Goal: Information Seeking & Learning: Understand process/instructions

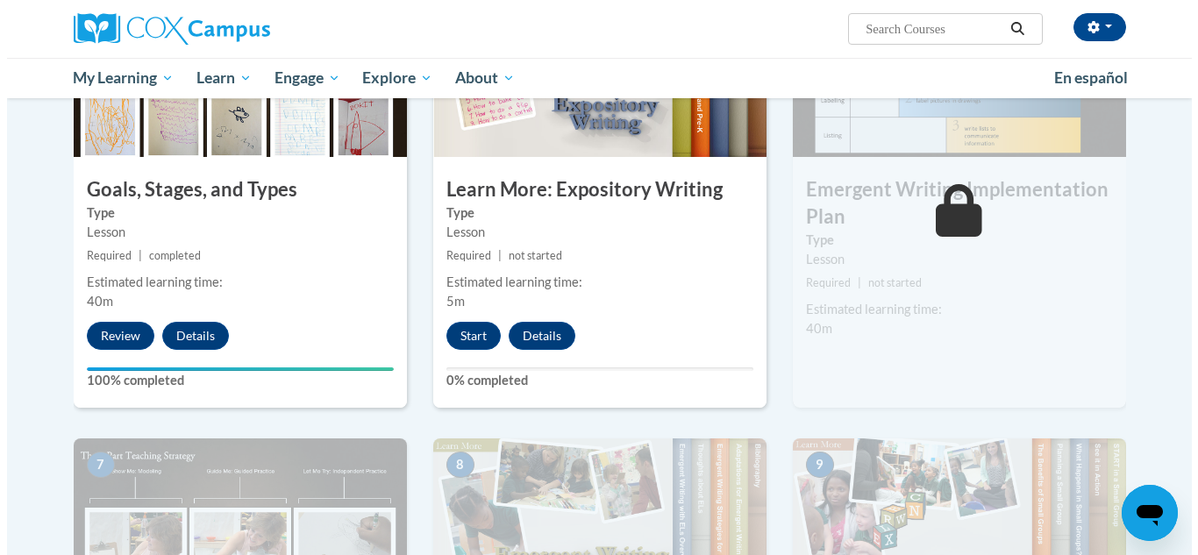
scroll to position [961, 0]
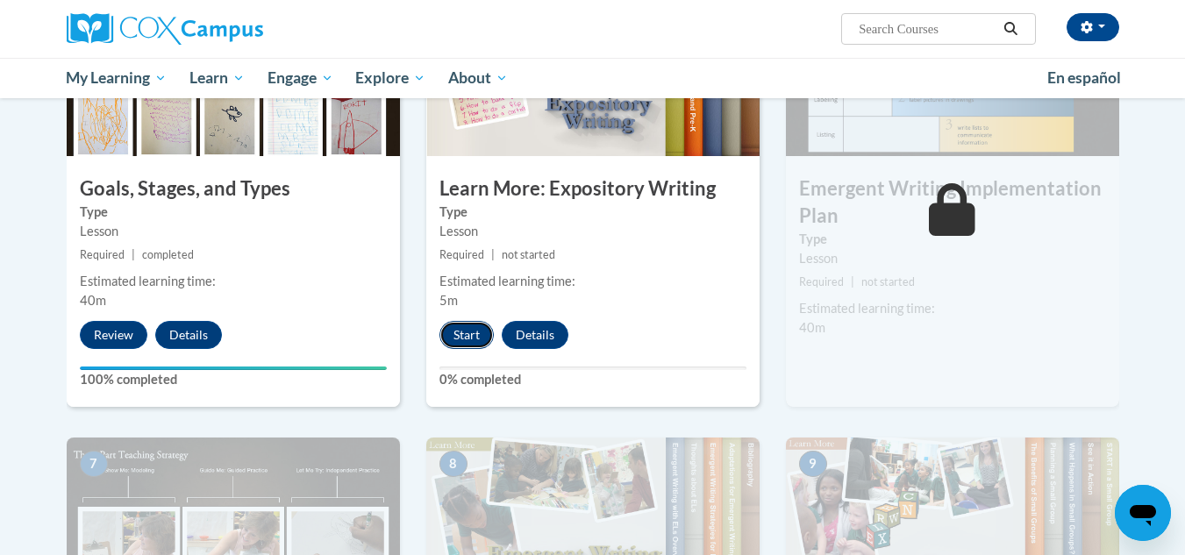
click at [463, 321] on button "Start" at bounding box center [466, 335] width 54 height 28
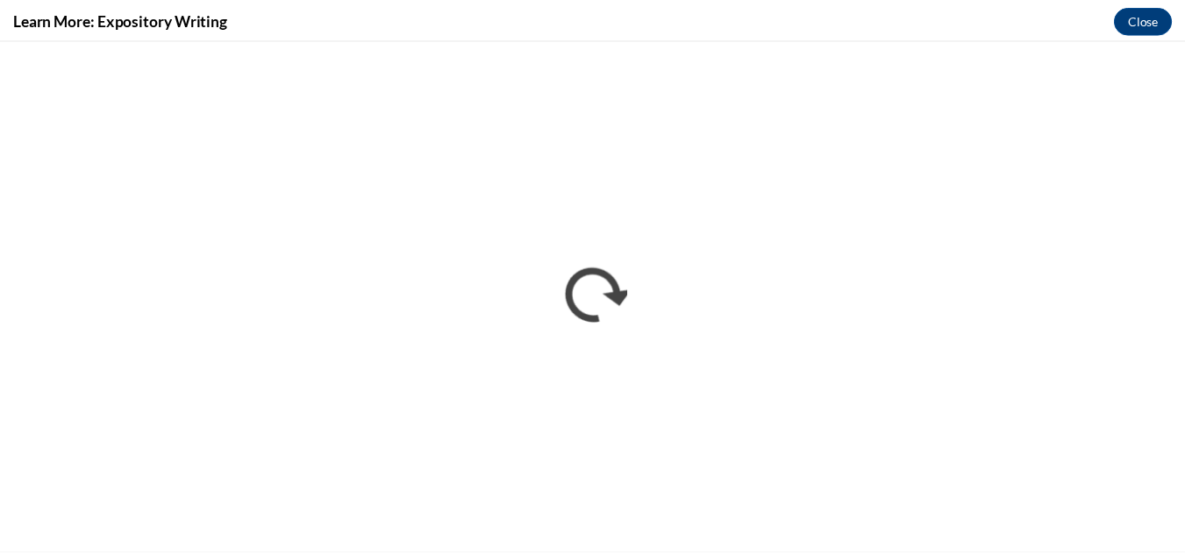
scroll to position [0, 0]
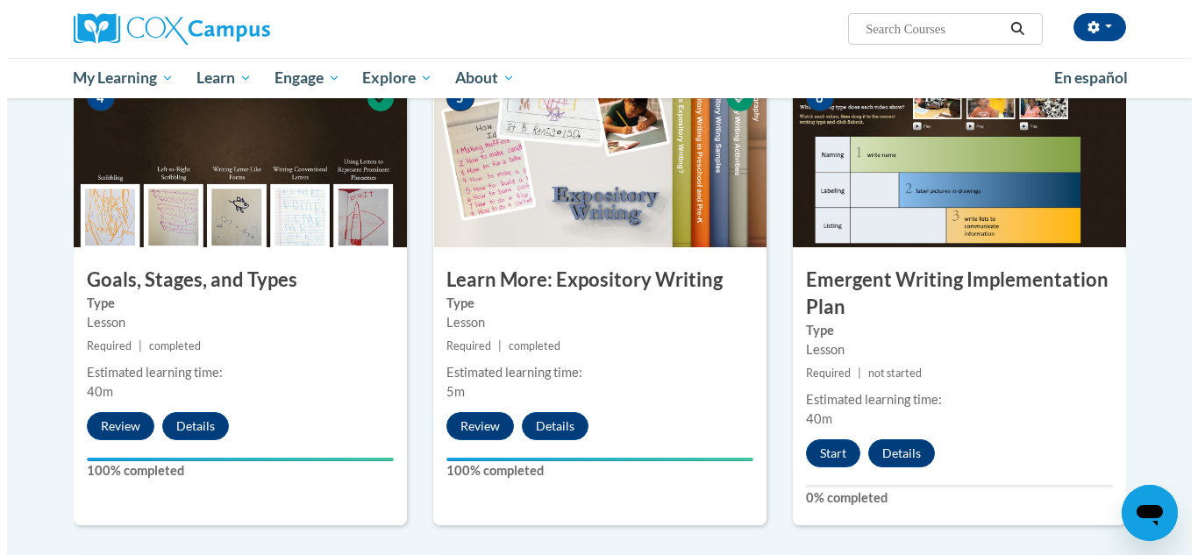
scroll to position [871, 0]
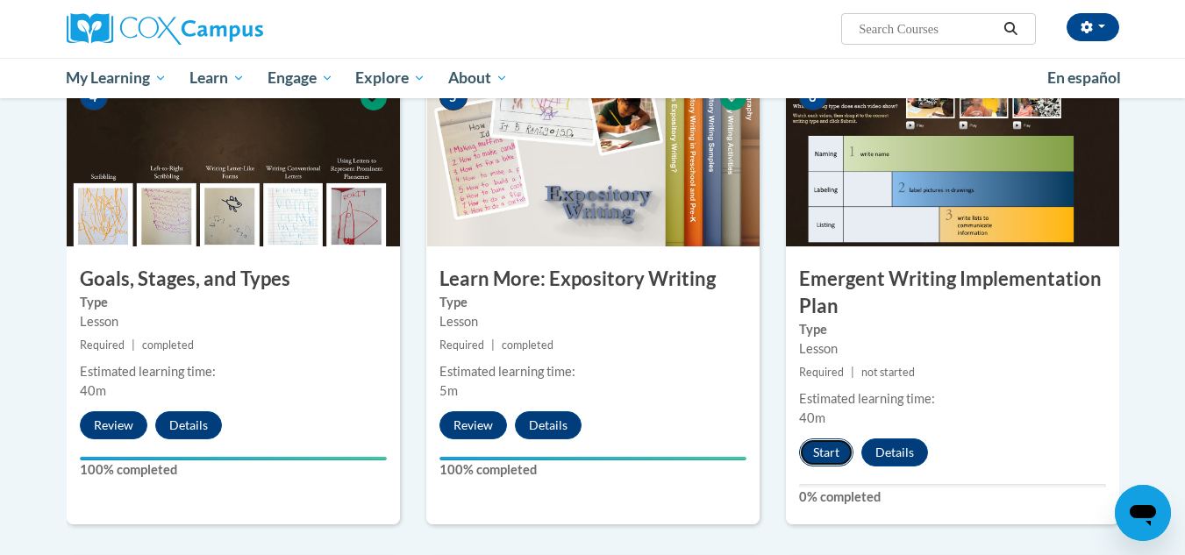
click at [827, 439] on button "Start" at bounding box center [826, 453] width 54 height 28
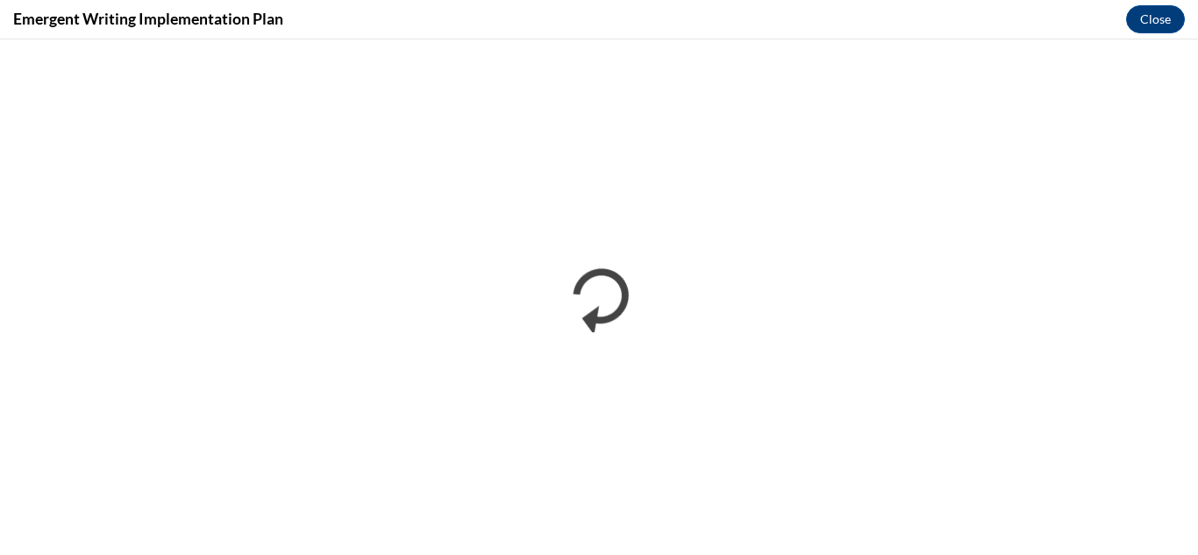
scroll to position [0, 0]
